Goal: Book appointment/travel/reservation

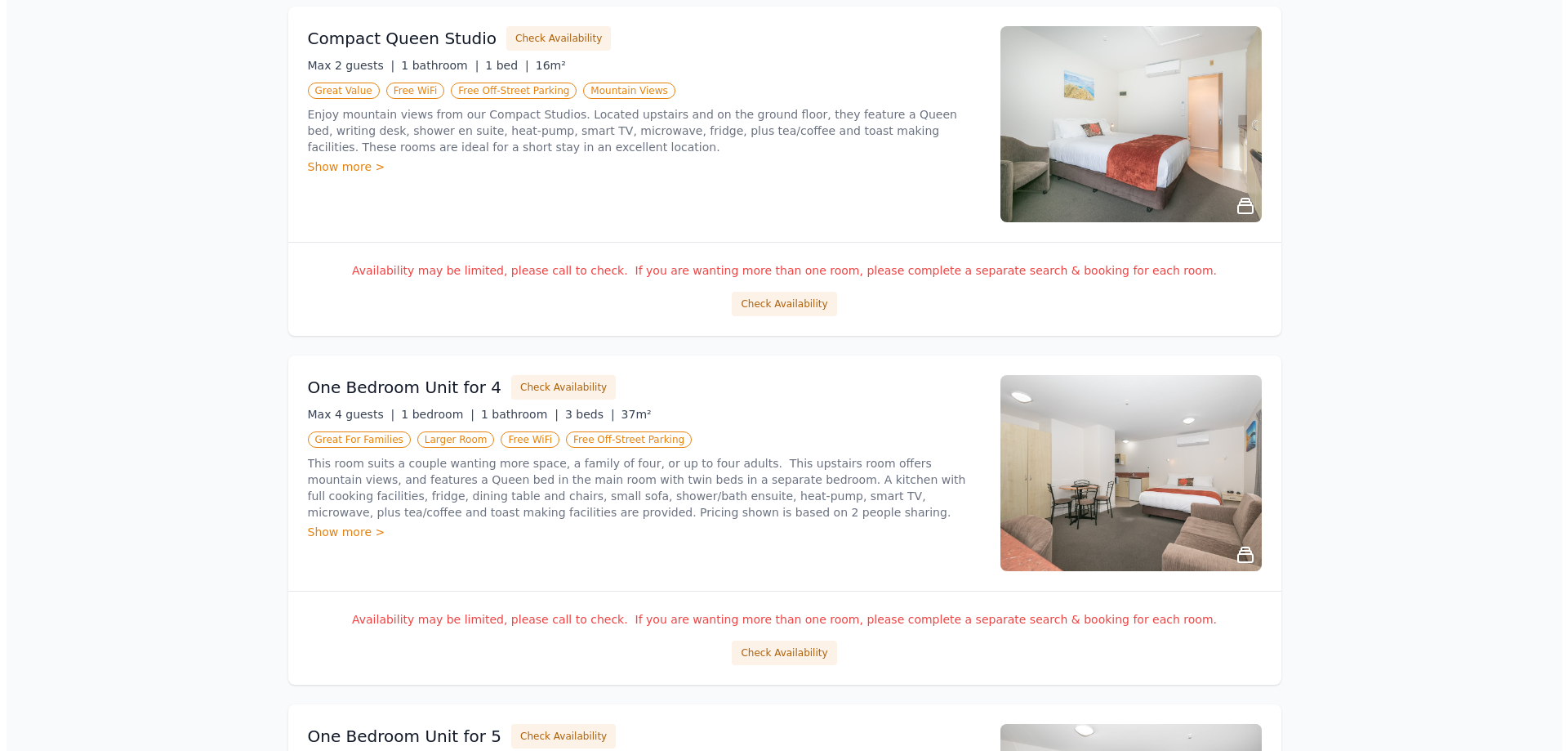
scroll to position [408, 0]
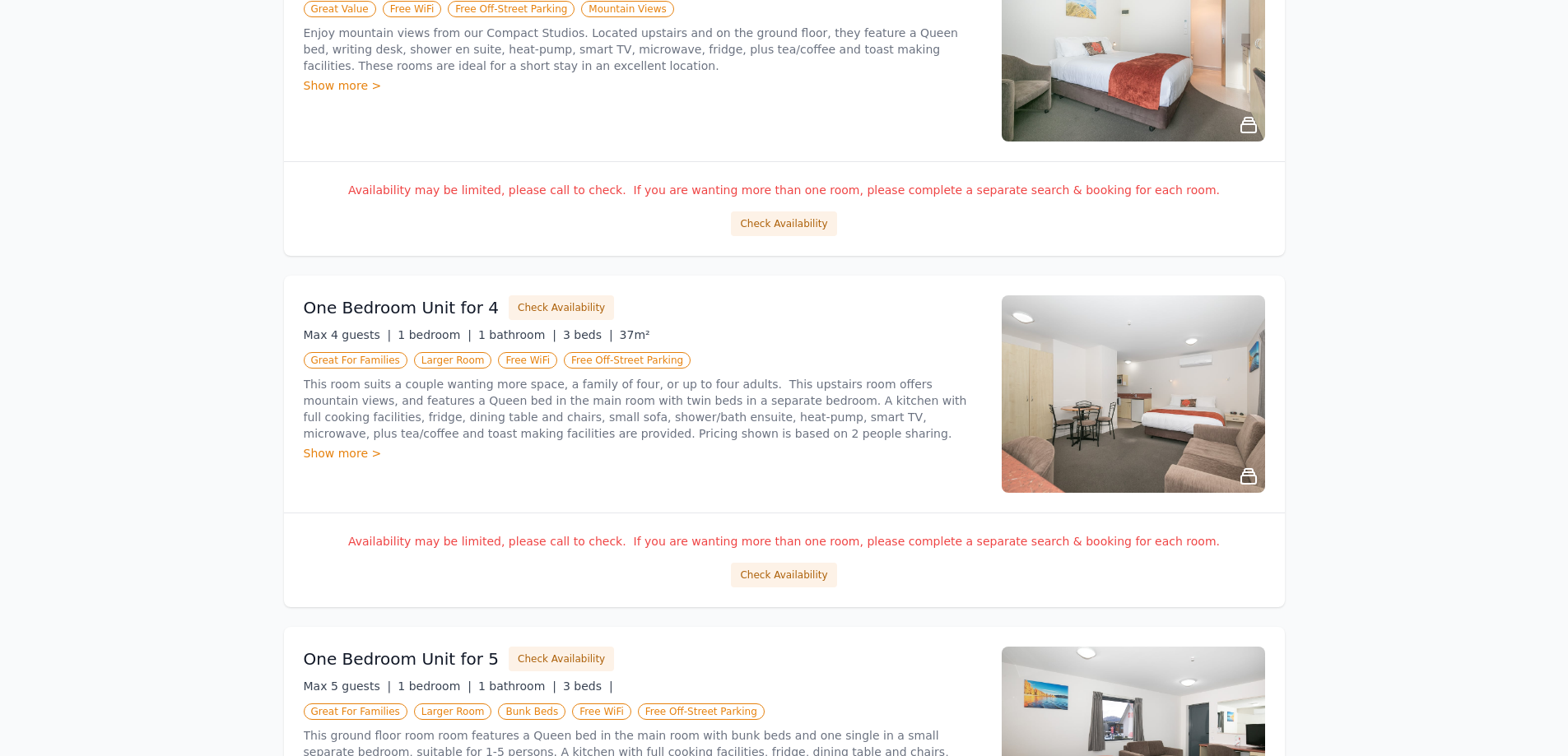
click at [1124, 396] on img at bounding box center [1133, 394] width 263 height 197
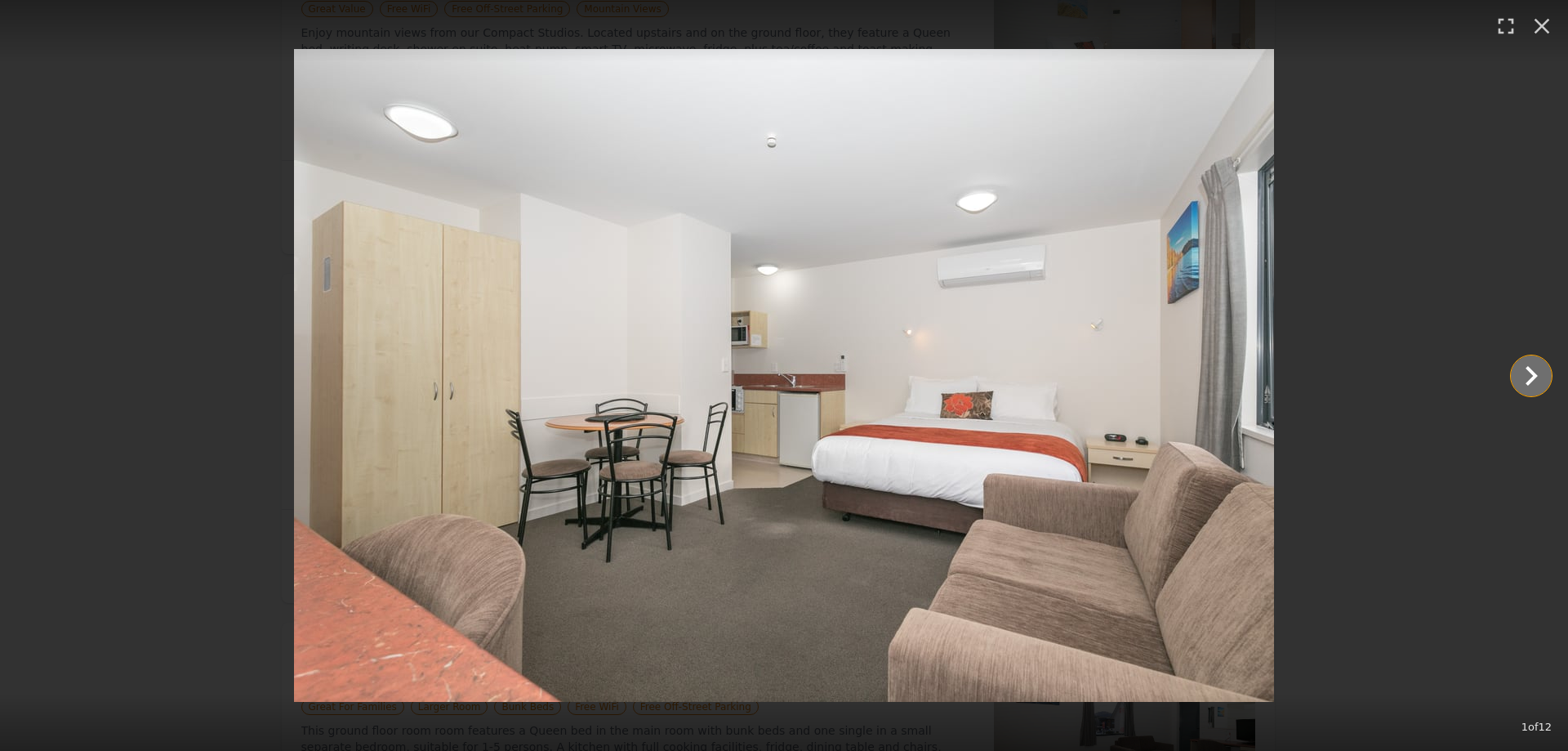
click at [1522, 385] on icon "Show slide 2 of 12" at bounding box center [1531, 375] width 39 height 39
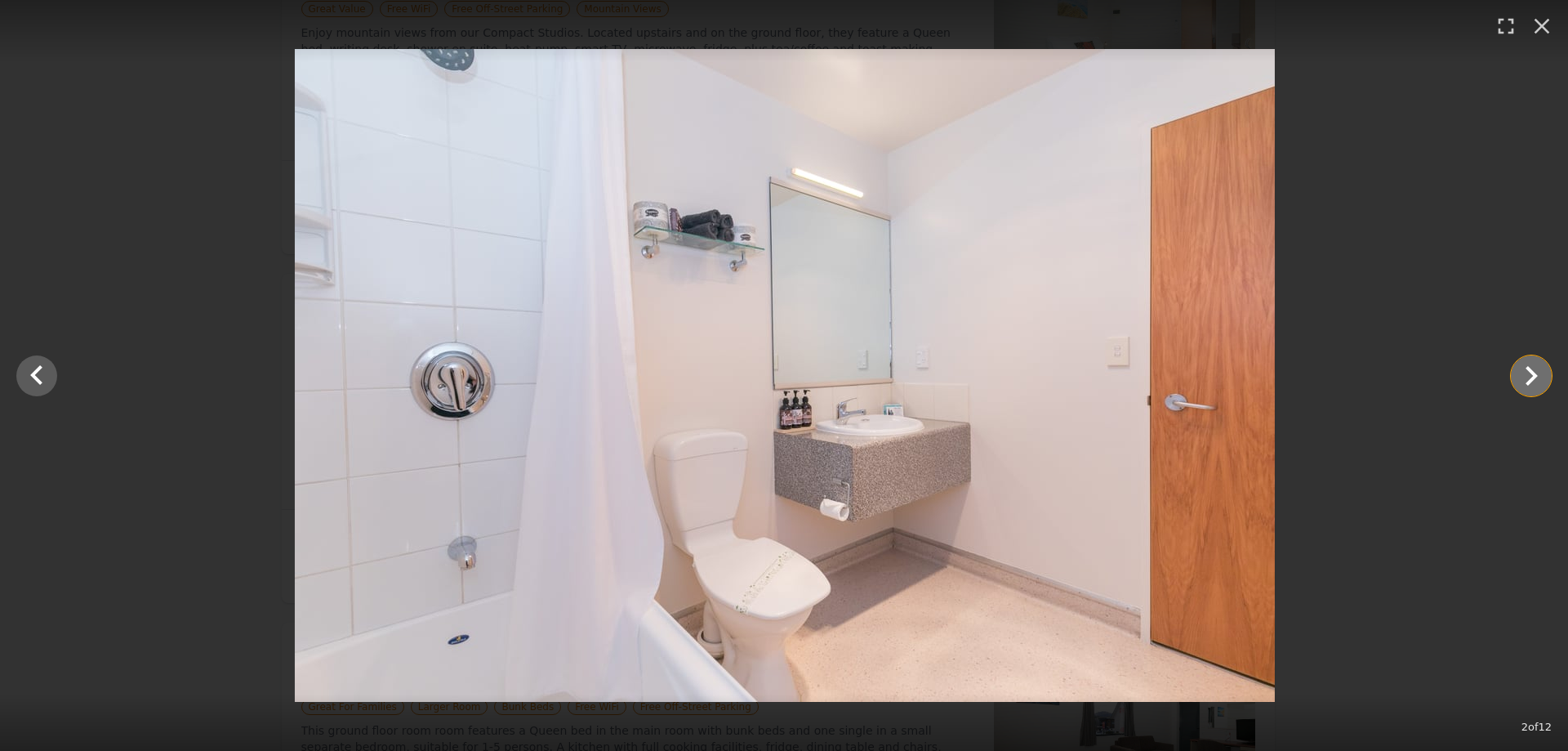
click at [1522, 385] on icon "Show slide 3 of 12" at bounding box center [1531, 375] width 39 height 39
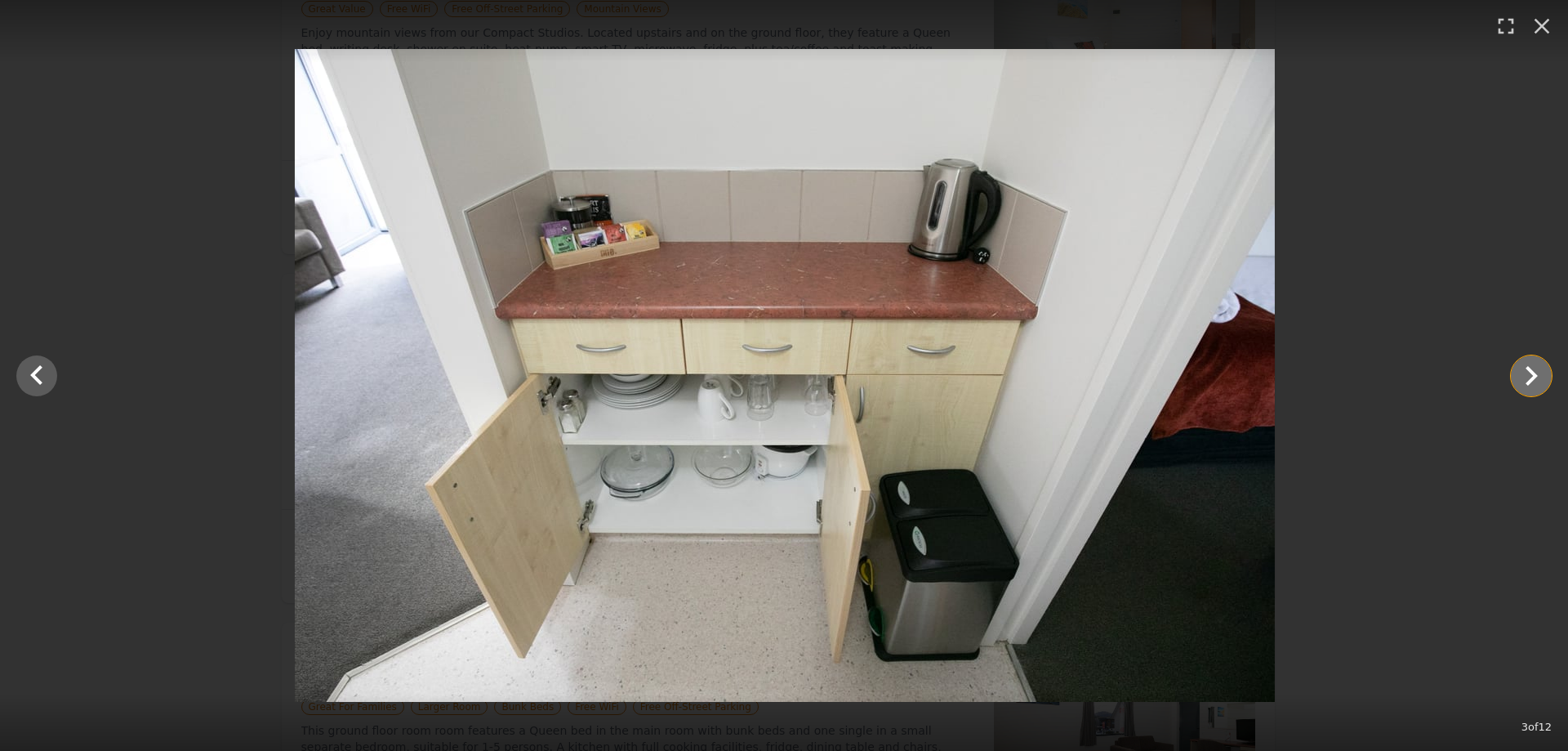
click at [1523, 382] on icon "Show slide 4 of 12" at bounding box center [1531, 375] width 39 height 39
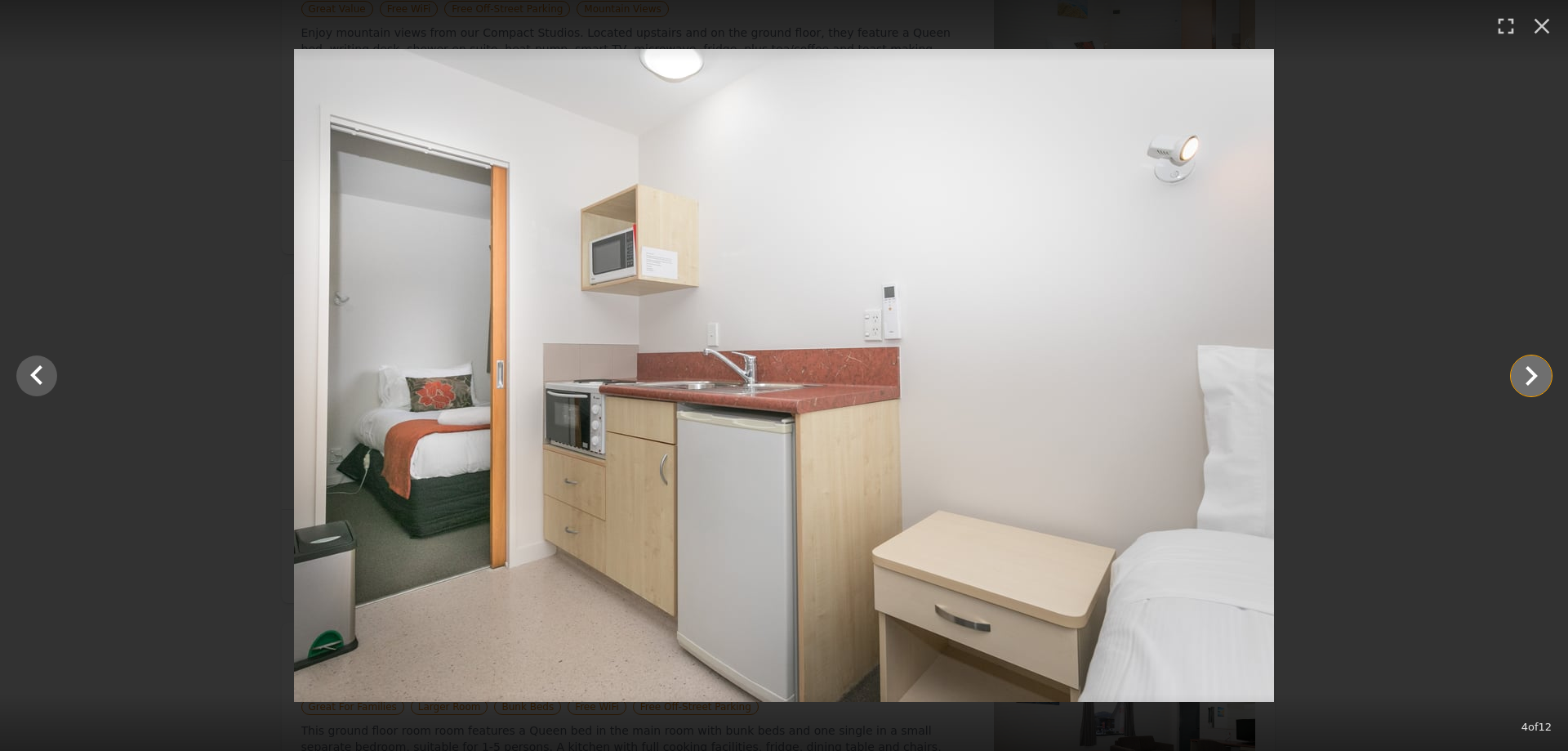
click at [1523, 382] on icon "Show slide 5 of 12" at bounding box center [1531, 375] width 39 height 39
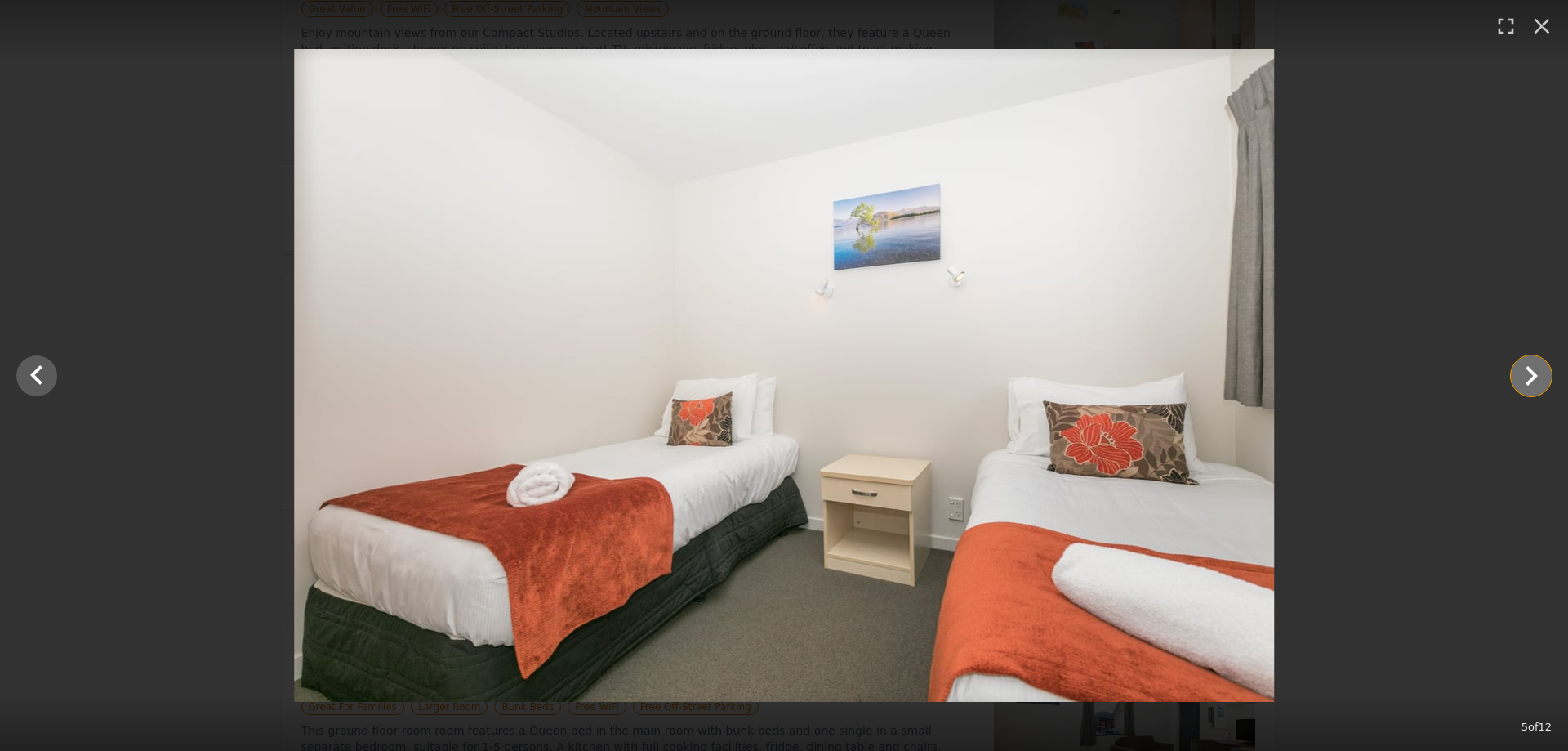
click at [1523, 382] on icon "Show slide 6 of 12" at bounding box center [1531, 375] width 39 height 39
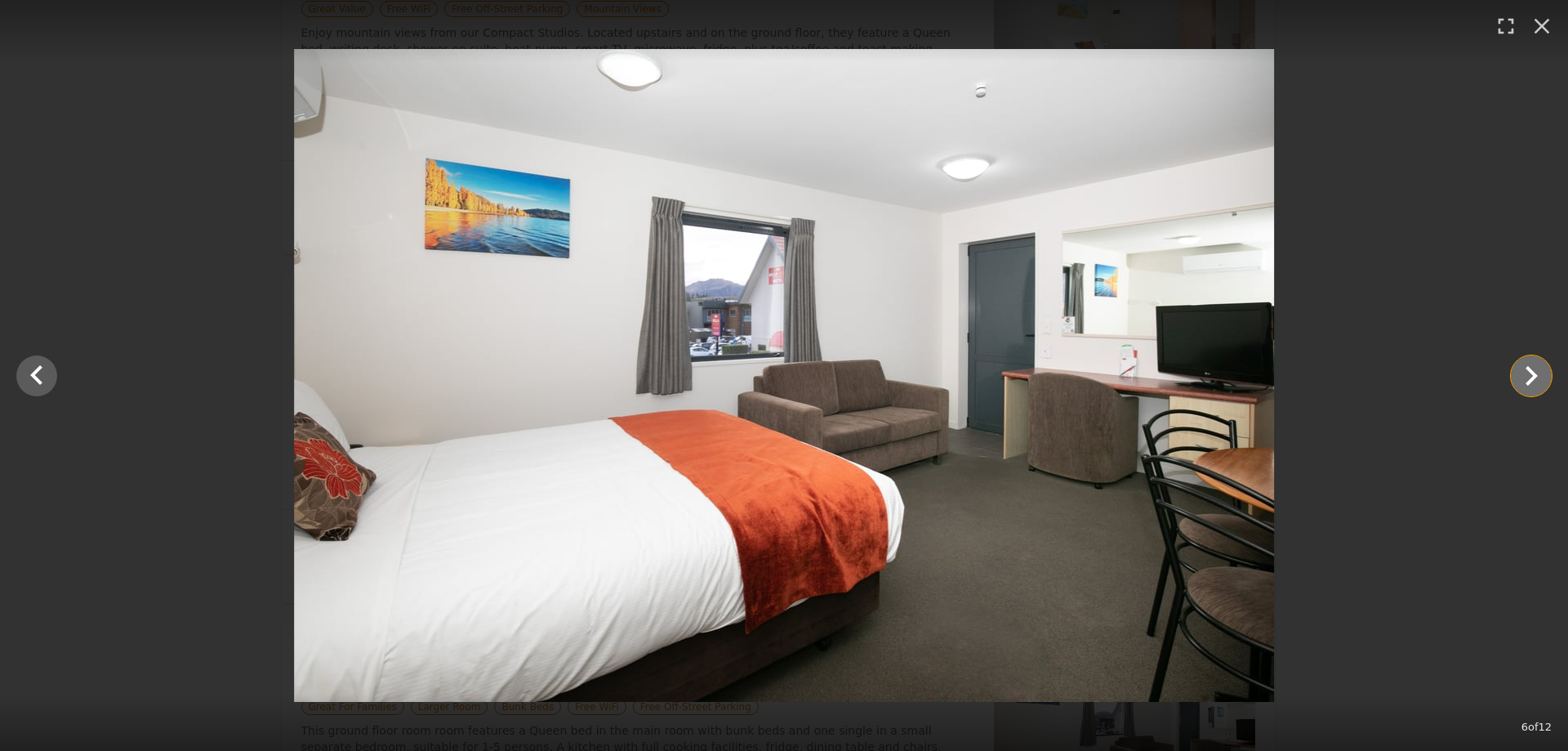
click at [1523, 382] on icon "Show slide 7 of 12" at bounding box center [1531, 375] width 39 height 39
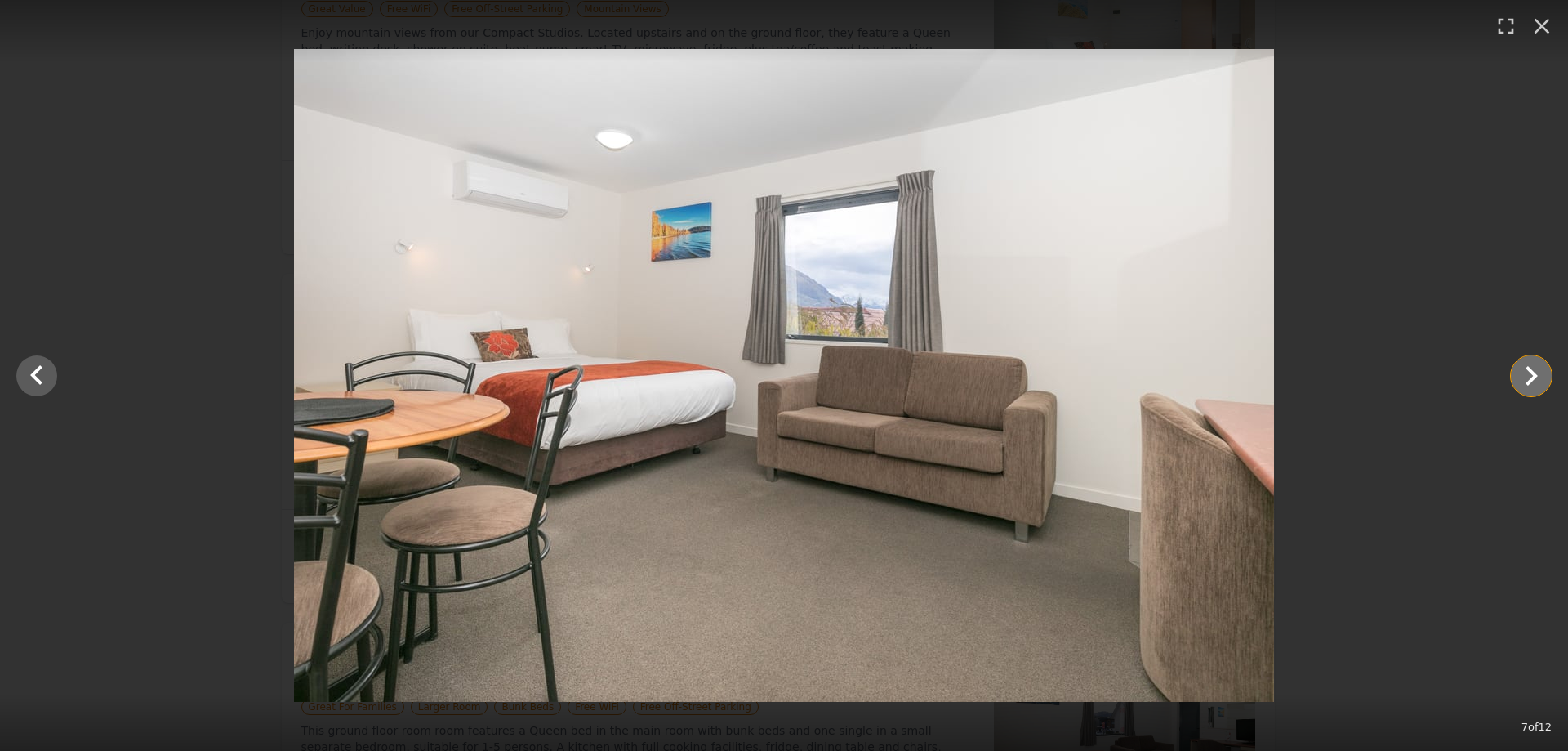
click at [1524, 382] on icon "Show slide 8 of 12" at bounding box center [1531, 375] width 39 height 39
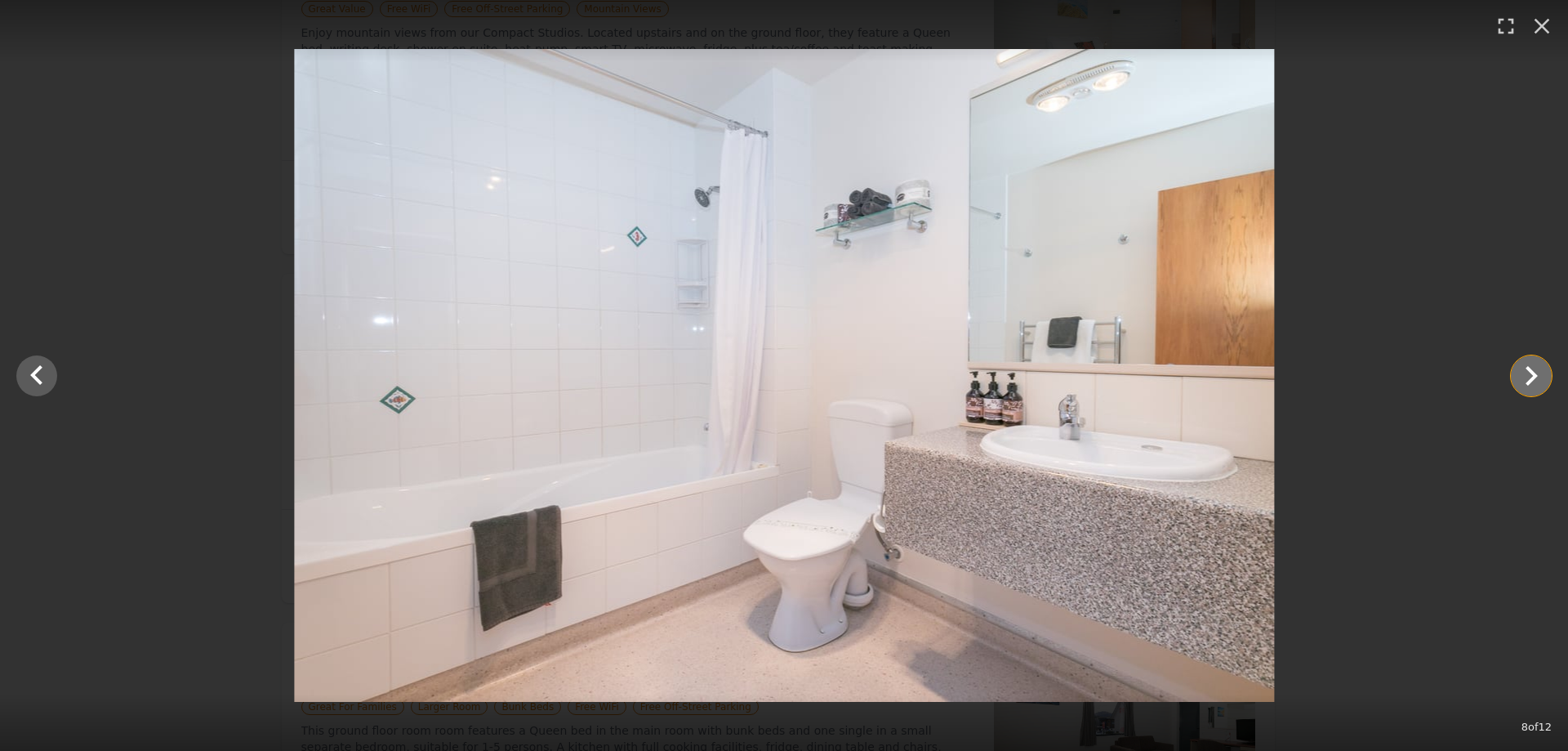
click at [1524, 382] on icon "Show slide 9 of 12" at bounding box center [1531, 375] width 39 height 39
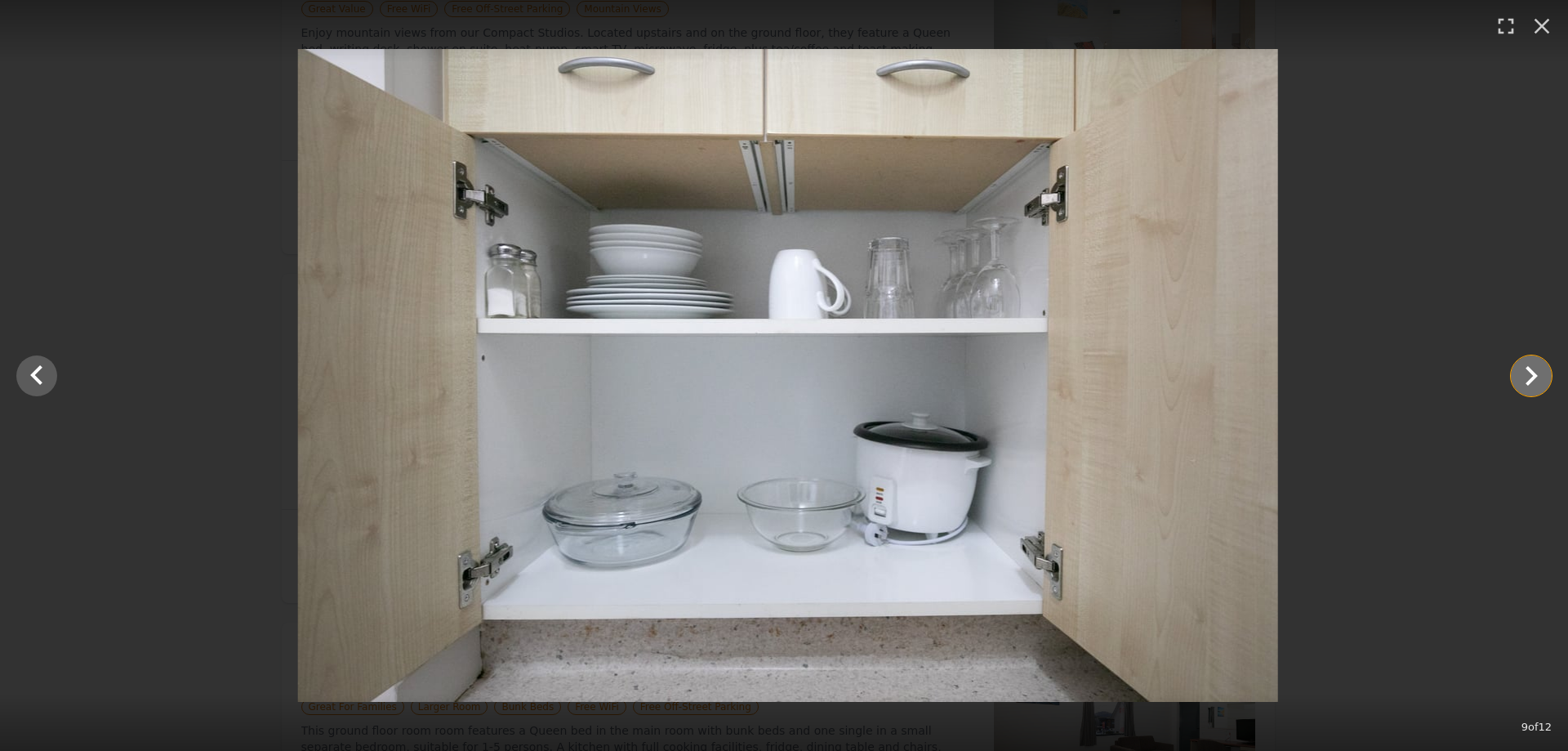
click at [1524, 382] on icon "Show slide 10 of 12" at bounding box center [1531, 375] width 39 height 39
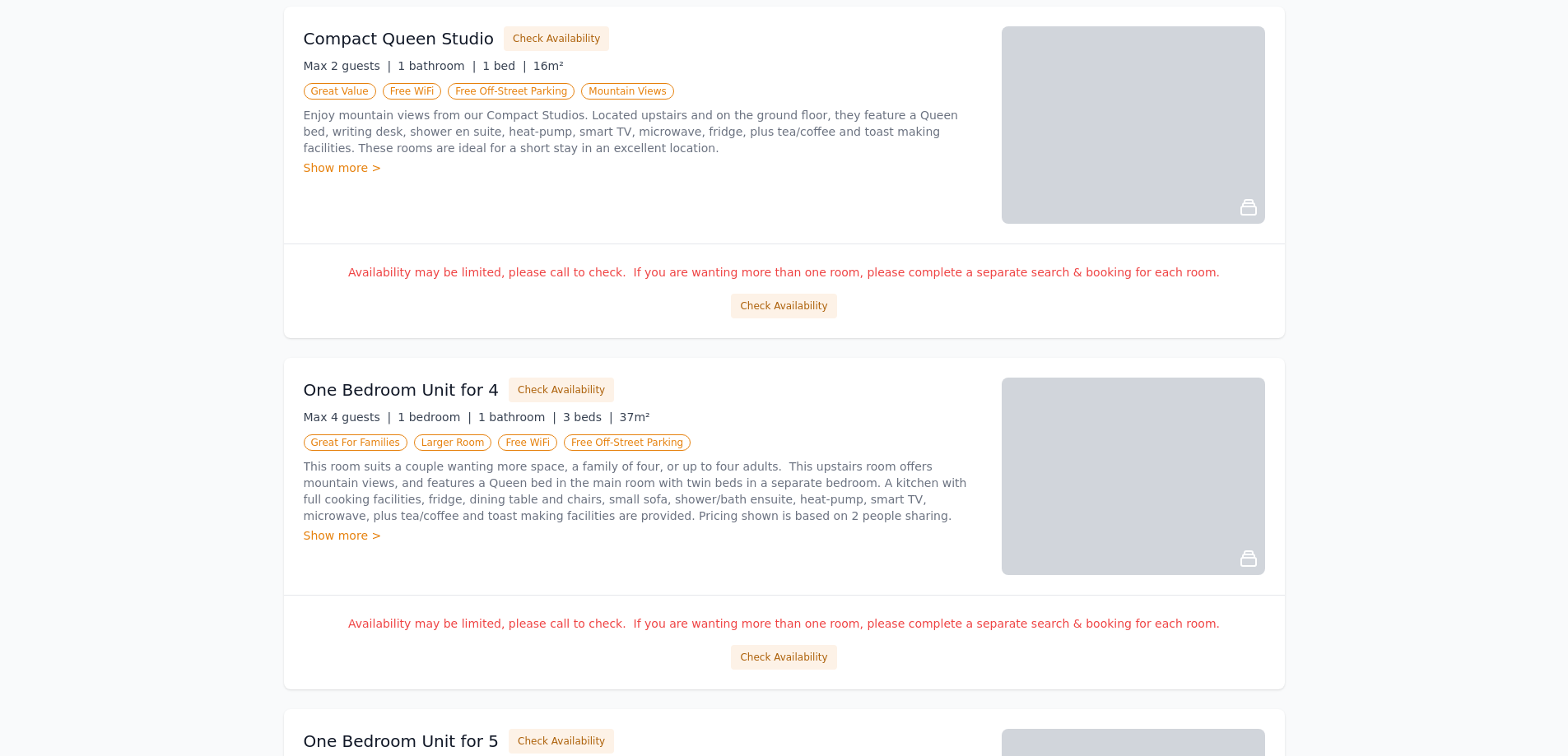
scroll to position [494, 0]
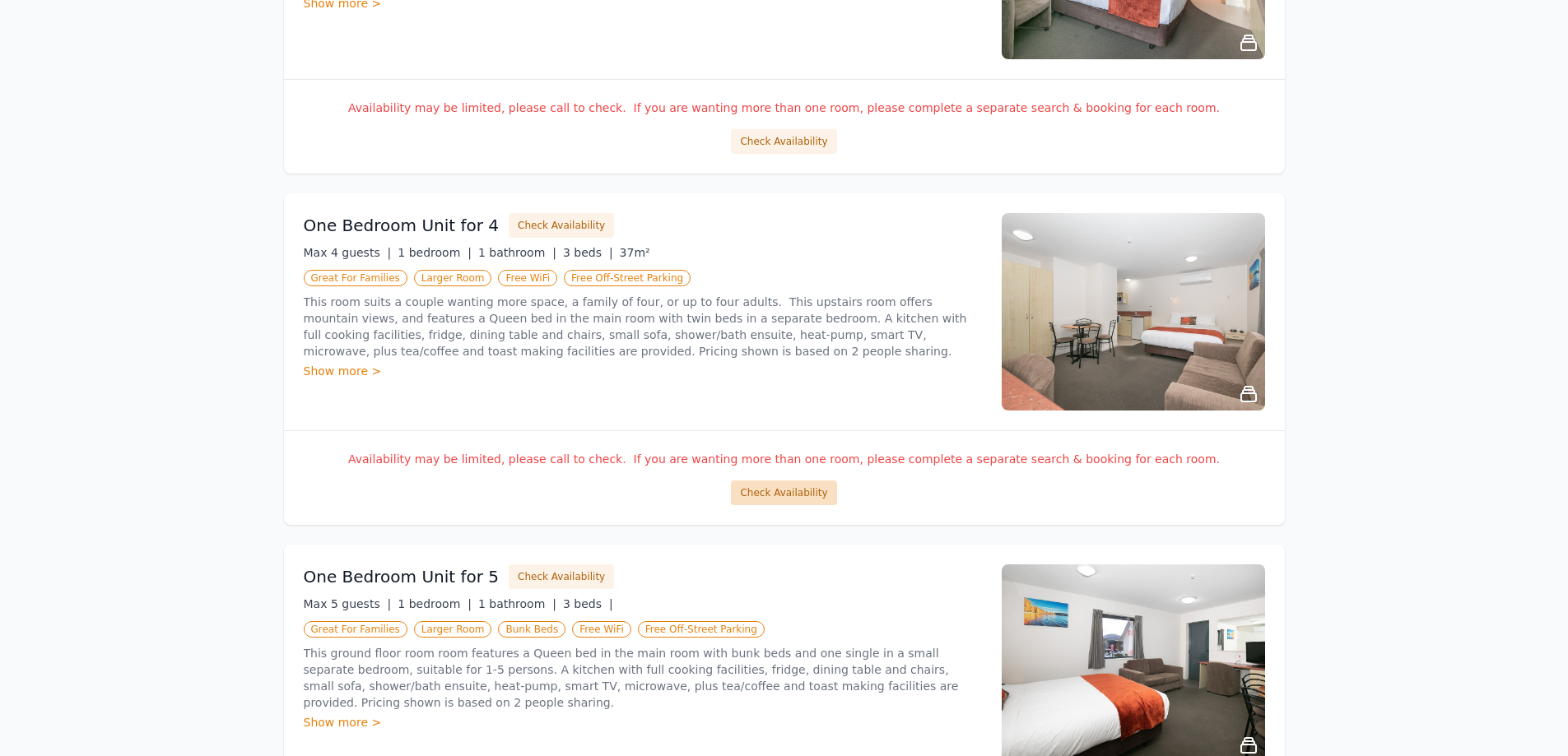
click at [794, 487] on button "Check Availability" at bounding box center [784, 492] width 106 height 25
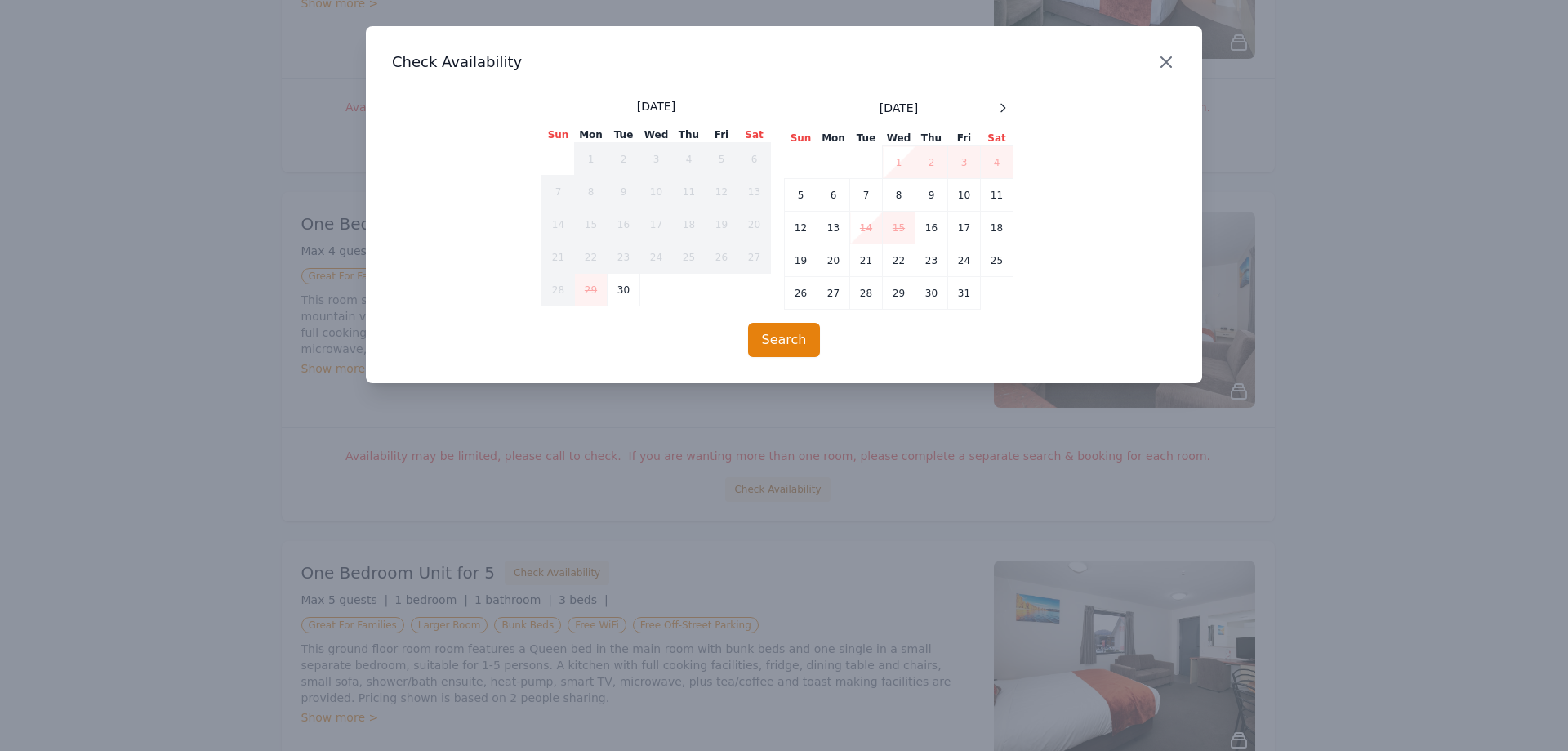
click at [1162, 64] on icon "button" at bounding box center [1166, 62] width 20 height 20
